Goal: Information Seeking & Learning: Learn about a topic

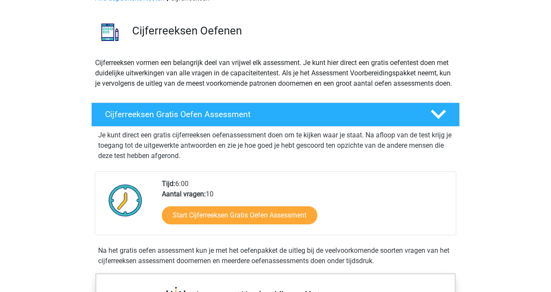
scroll to position [68, 0]
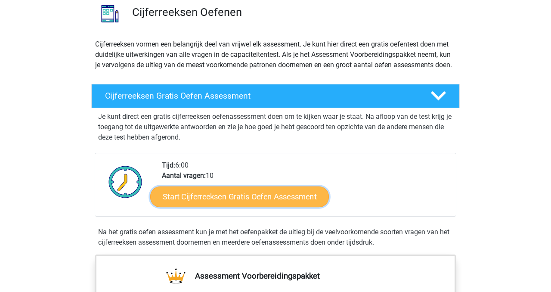
click at [223, 203] on link "Start Cijferreeksen Gratis Oefen Assessment" at bounding box center [239, 196] width 179 height 21
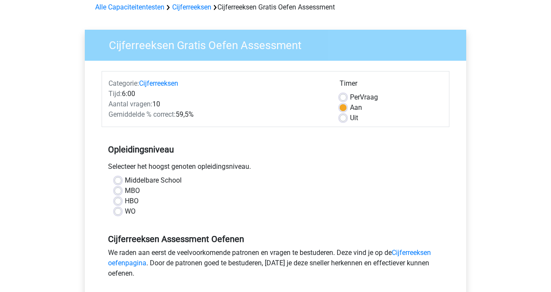
scroll to position [41, 0]
click at [122, 211] on div "WO" at bounding box center [275, 211] width 322 height 10
click at [125, 212] on label "WO" at bounding box center [130, 211] width 11 height 10
click at [118, 212] on input "WO" at bounding box center [117, 210] width 7 height 9
radio input "true"
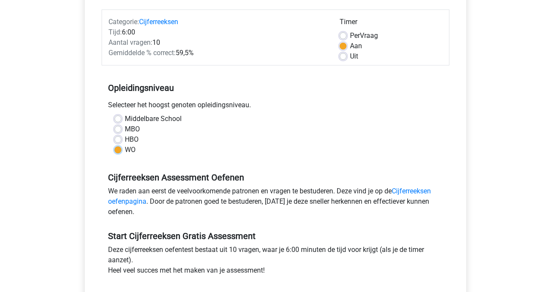
scroll to position [105, 0]
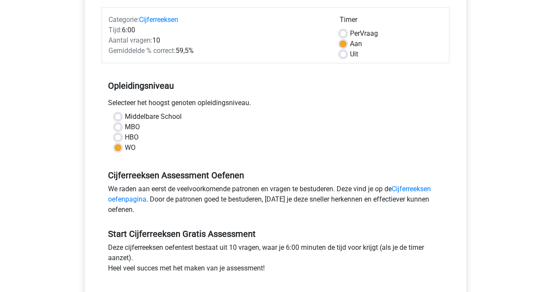
click at [350, 33] on label "Per Vraag" at bounding box center [364, 33] width 28 height 10
click at [342, 33] on input "Per Vraag" at bounding box center [343, 32] width 7 height 9
radio input "true"
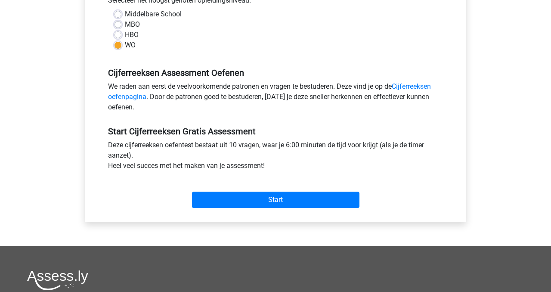
scroll to position [207, 0]
click at [254, 207] on div "Start" at bounding box center [276, 192] width 348 height 37
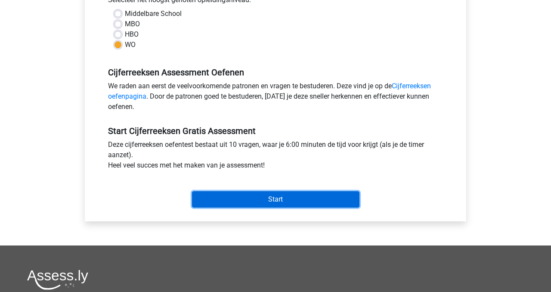
click at [264, 204] on input "Start" at bounding box center [275, 199] width 167 height 16
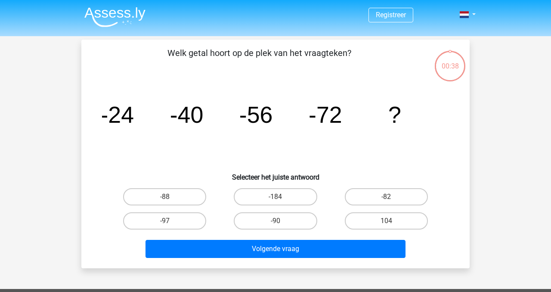
scroll to position [11, 0]
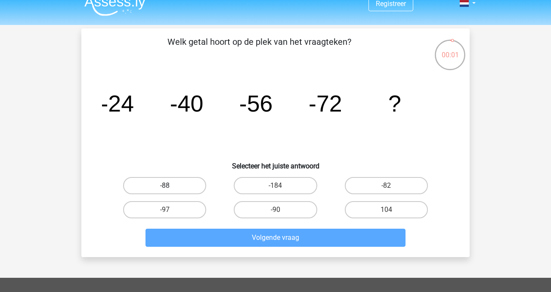
click at [157, 189] on label "-88" at bounding box center [164, 185] width 83 height 17
click at [165, 189] on input "-88" at bounding box center [168, 189] width 6 height 6
radio input "true"
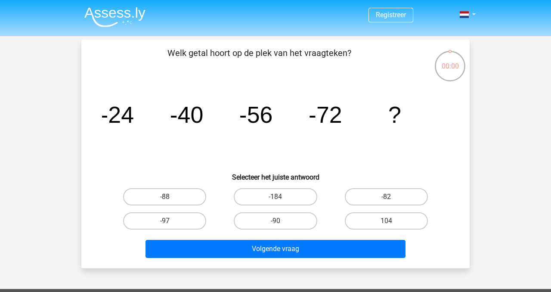
scroll to position [11, 0]
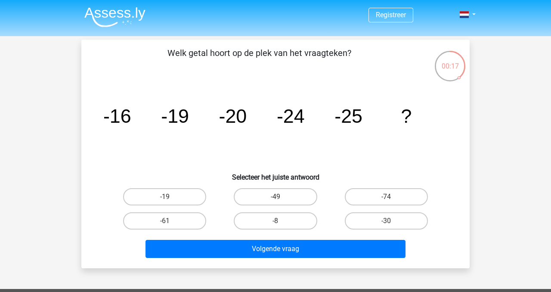
click at [389, 211] on div "-30" at bounding box center [386, 221] width 111 height 24
click at [390, 222] on input "-30" at bounding box center [389, 224] width 6 height 6
radio input "true"
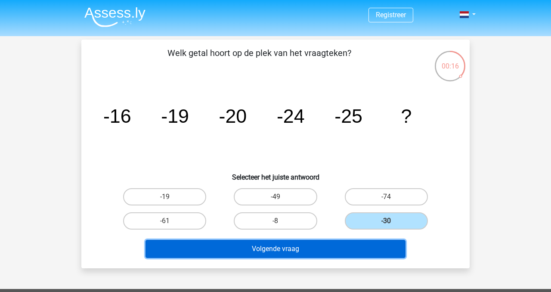
click at [316, 256] on button "Volgende vraag" at bounding box center [275, 249] width 260 height 18
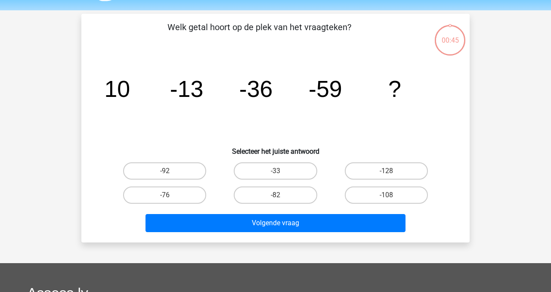
scroll to position [40, 0]
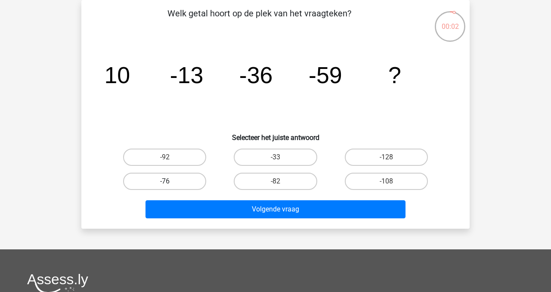
click at [166, 179] on label "-76" at bounding box center [164, 181] width 83 height 17
click at [166, 181] on input "-76" at bounding box center [168, 184] width 6 height 6
radio input "true"
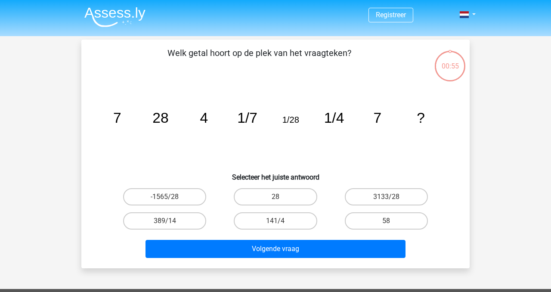
scroll to position [40, 0]
